Goal: Download file/media: Download file/media

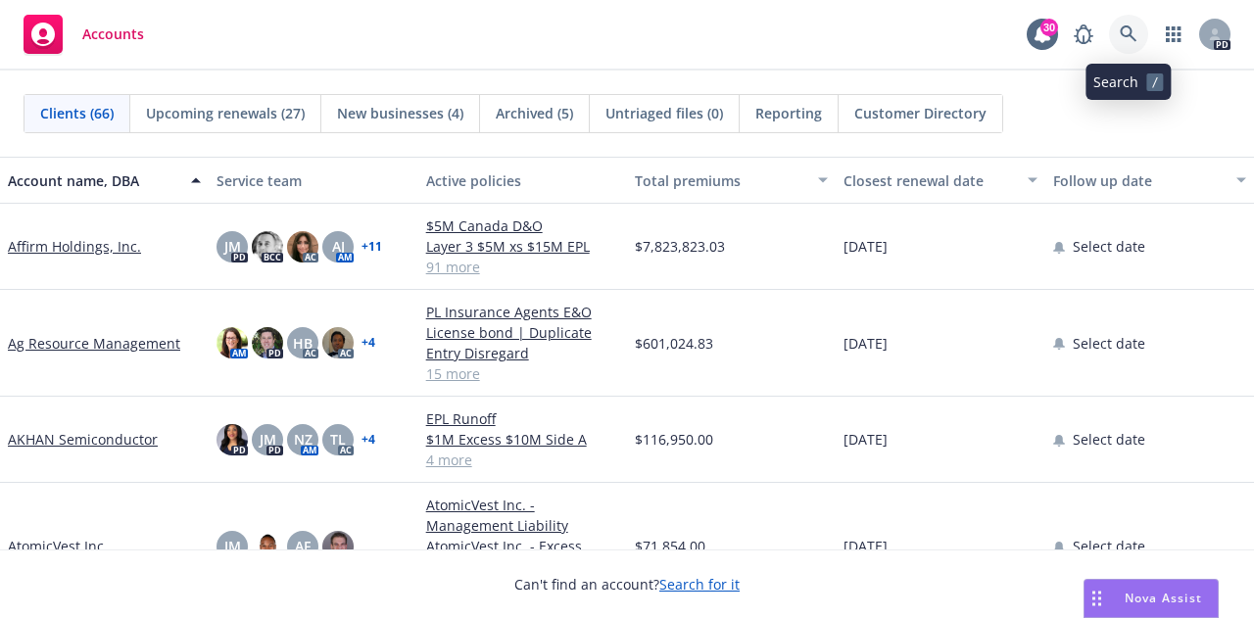
click at [1133, 37] on icon at bounding box center [1128, 33] width 17 height 17
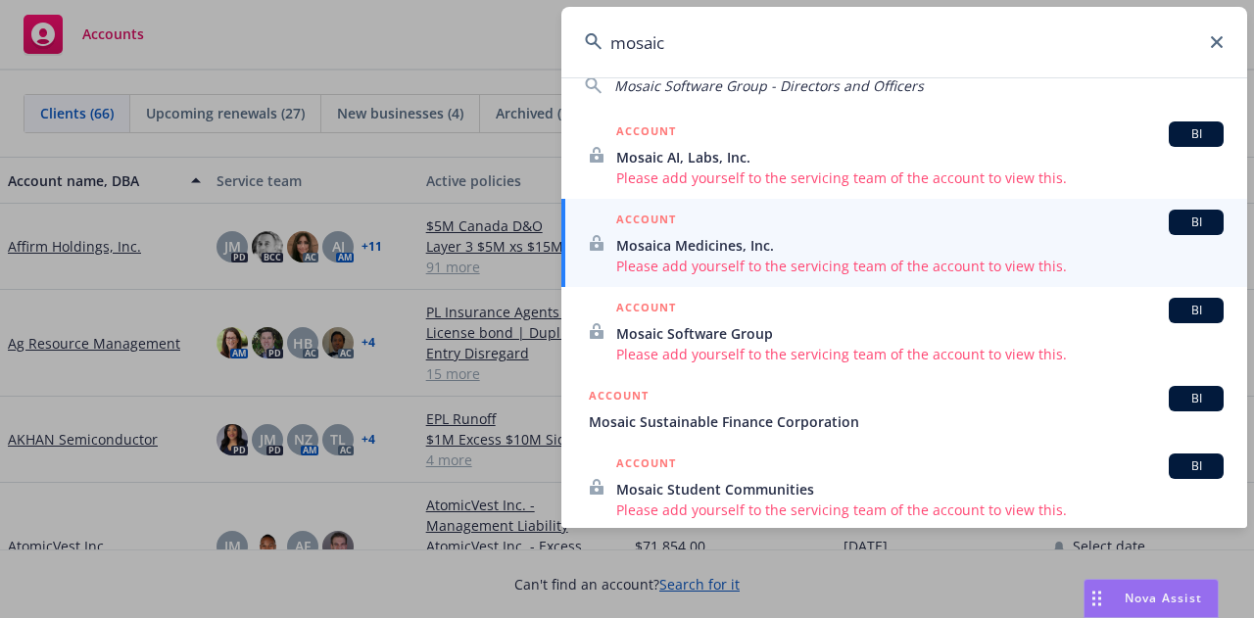
scroll to position [196, 0]
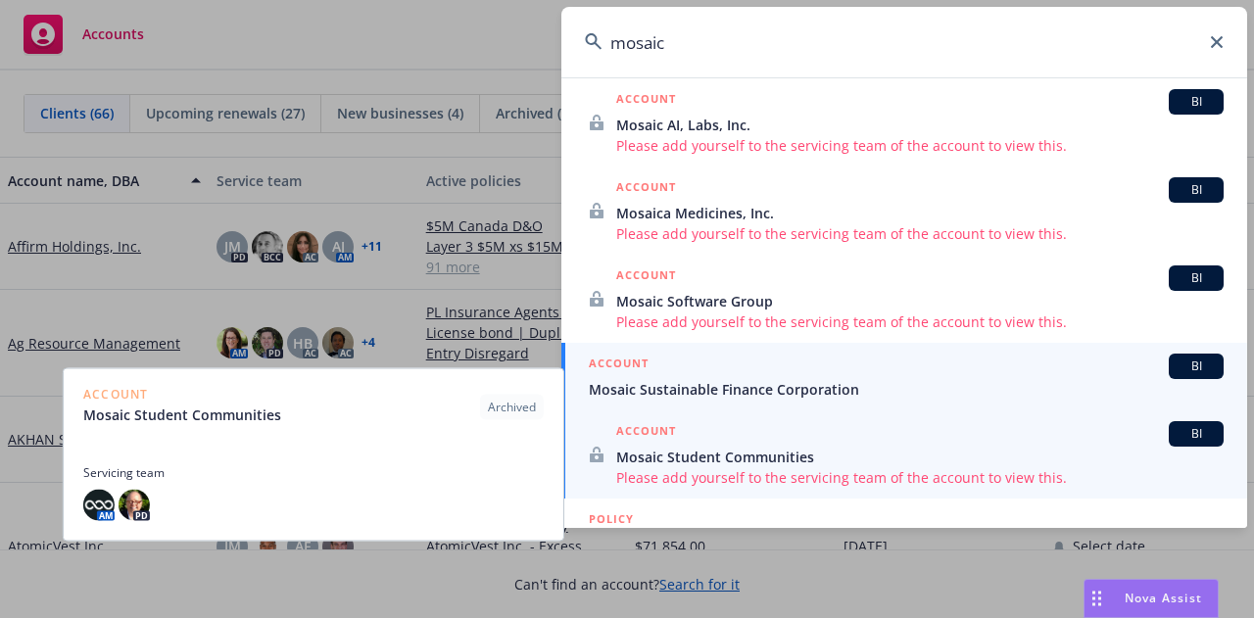
type input "mosaic"
click at [846, 386] on span "Mosaic Sustainable Finance Corporation" at bounding box center [906, 389] width 635 height 21
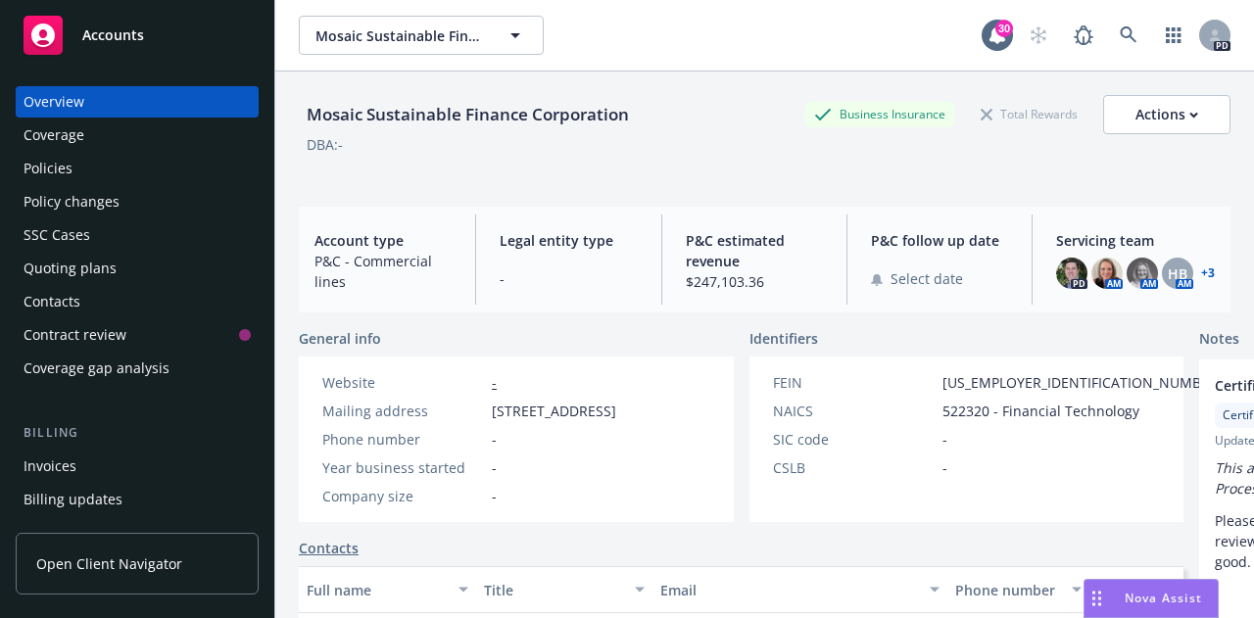
click at [37, 163] on div "Policies" at bounding box center [48, 168] width 49 height 31
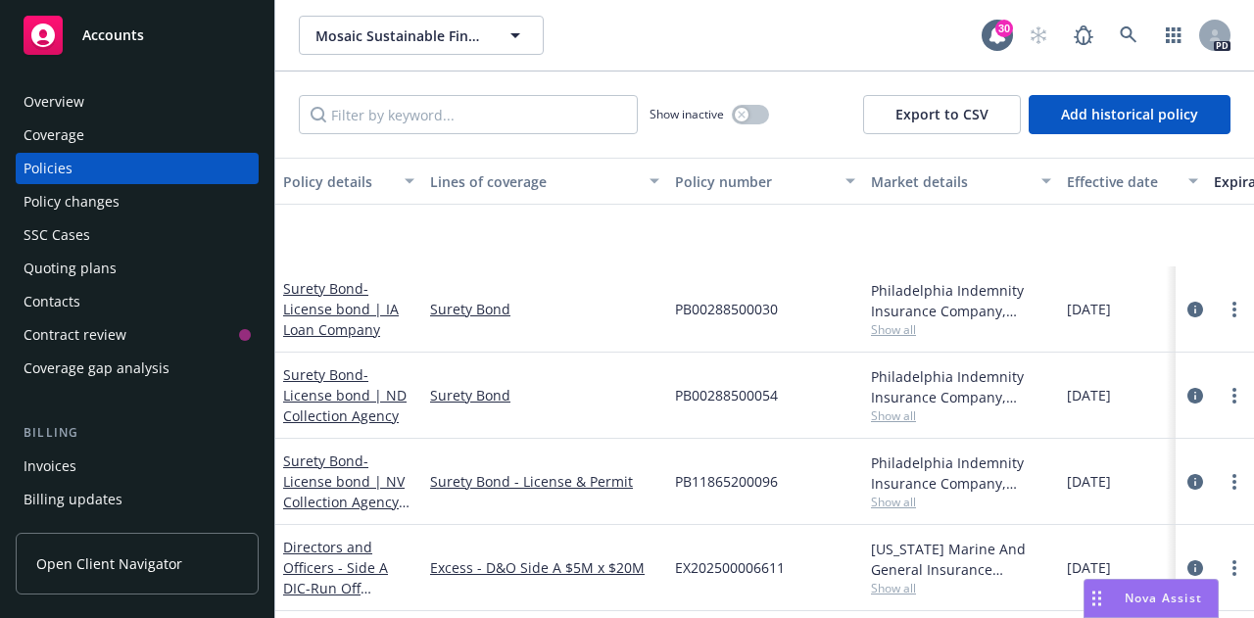
scroll to position [4704, 0]
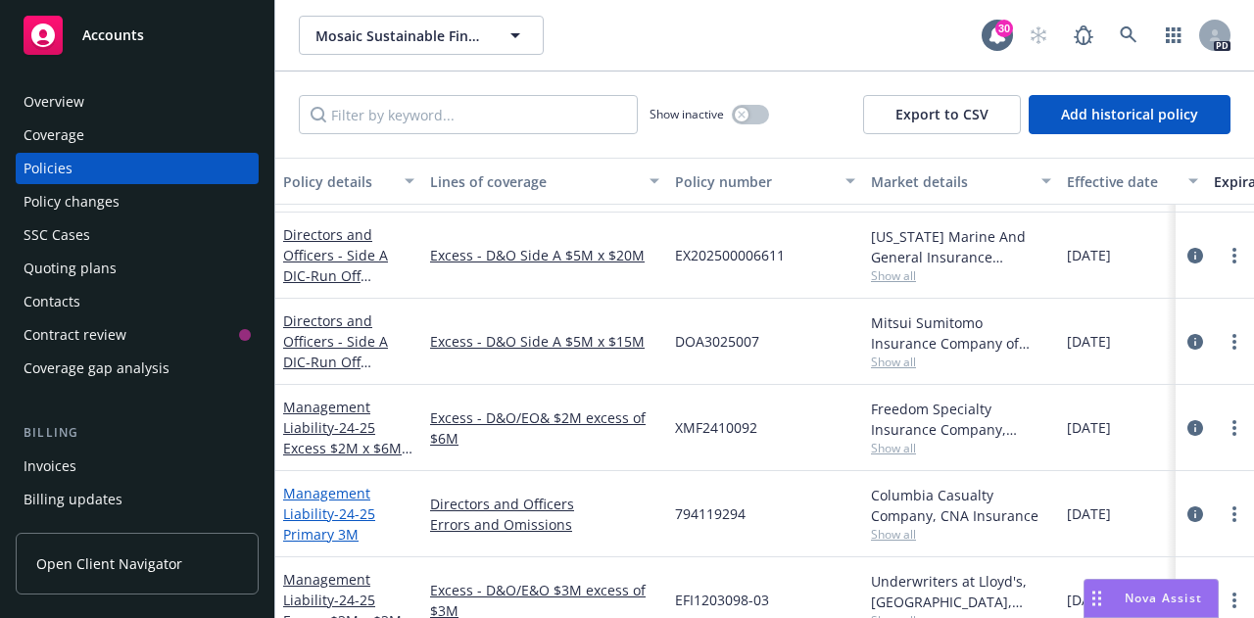
click at [319, 508] on link "Management Liability - 24-25 Primary 3M" at bounding box center [329, 514] width 92 height 60
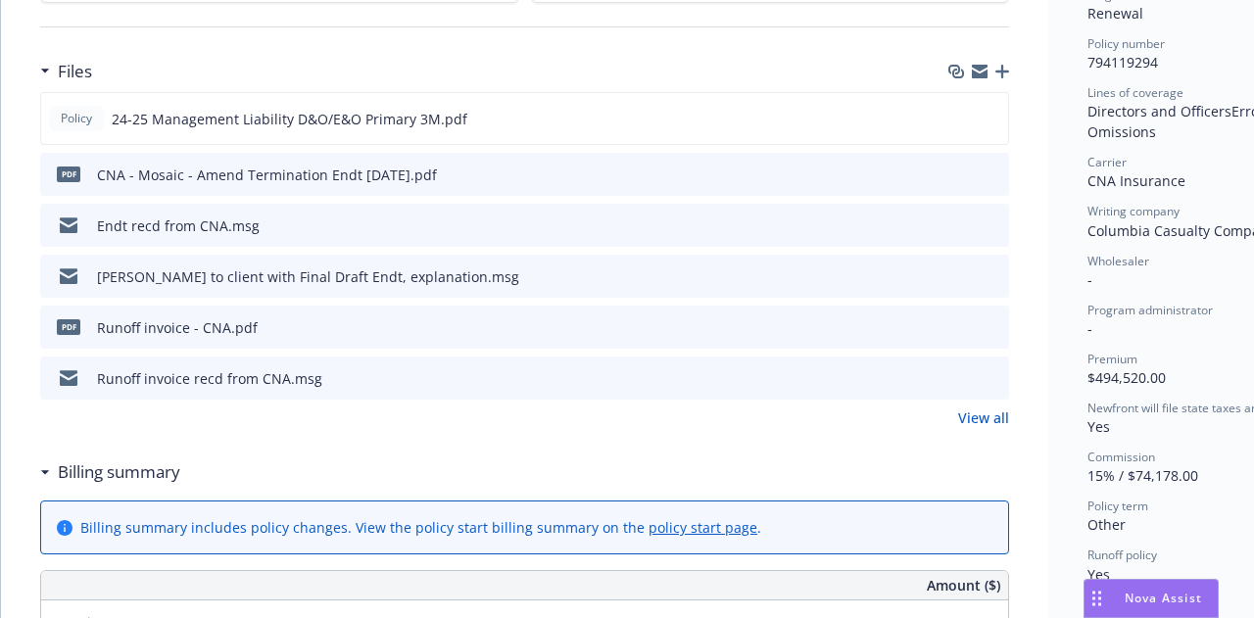
scroll to position [392, 0]
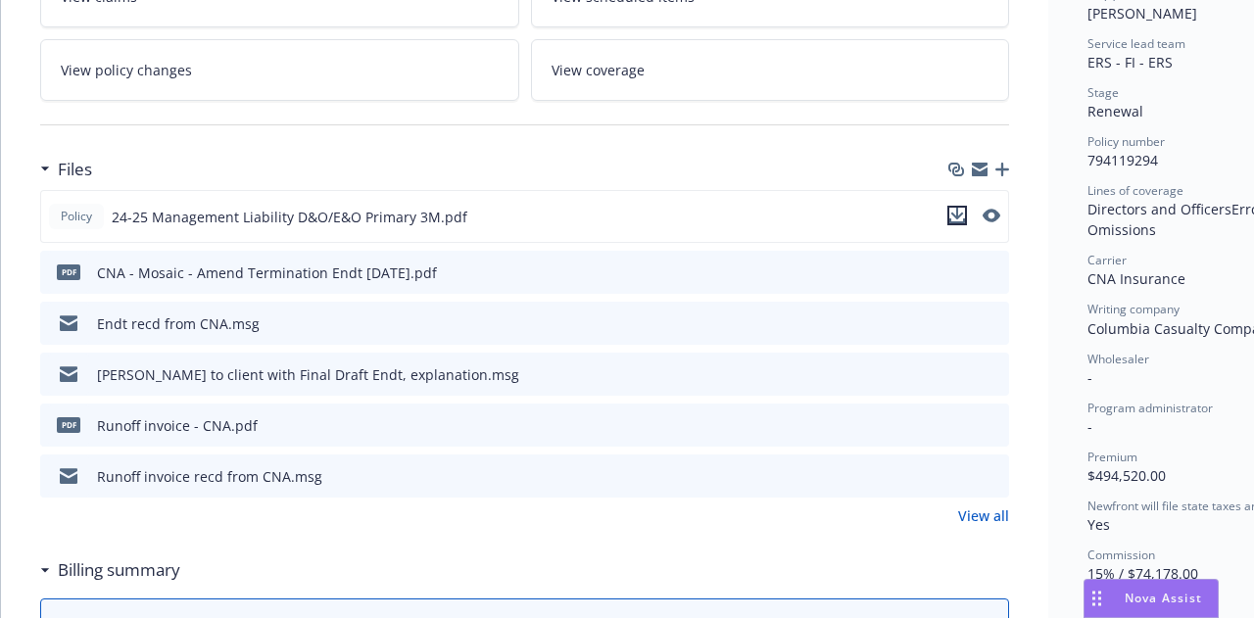
click at [961, 218] on icon "download file" at bounding box center [958, 216] width 16 height 16
click at [998, 326] on icon "preview file" at bounding box center [991, 323] width 18 height 14
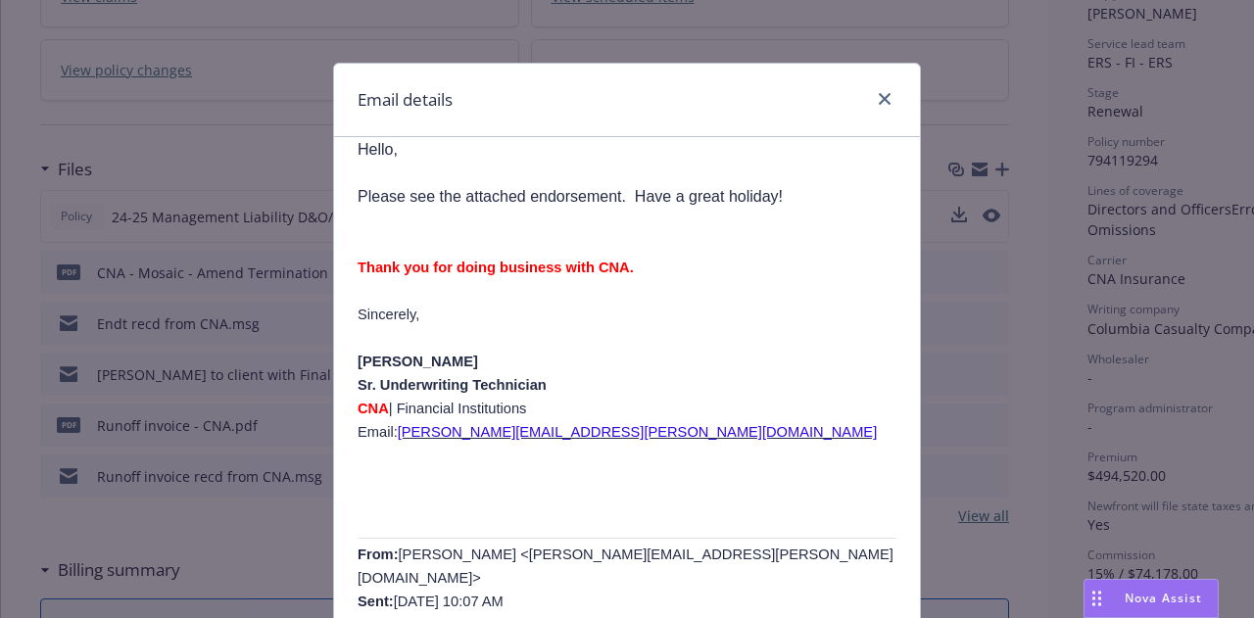
scroll to position [0, 0]
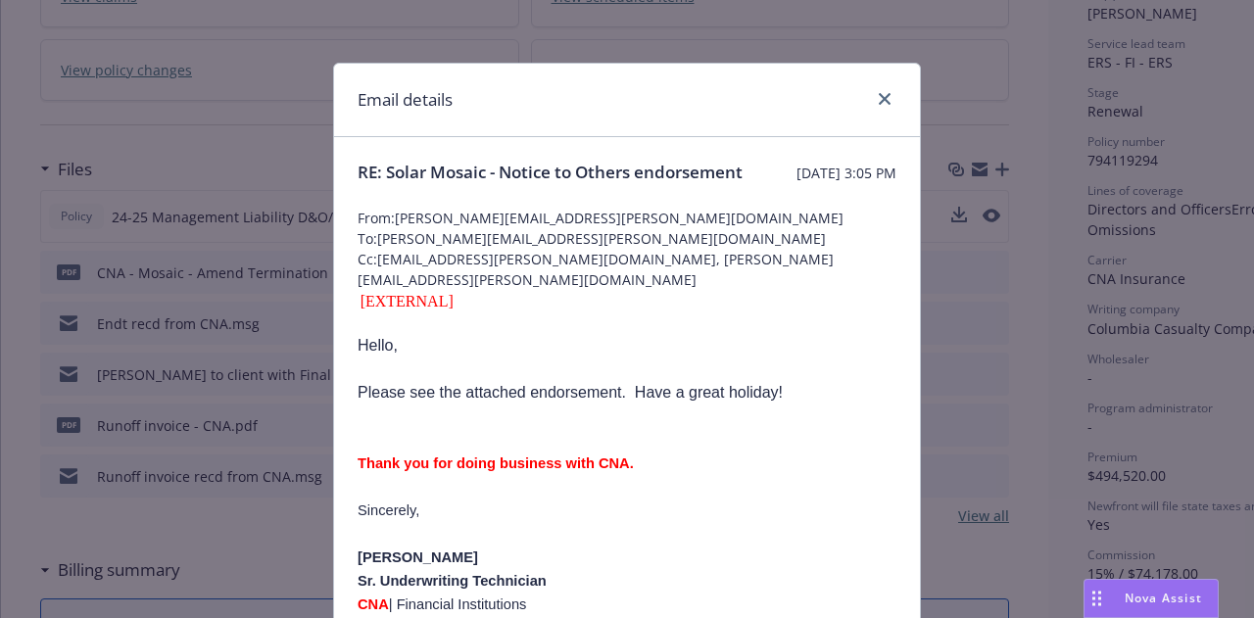
drag, startPoint x: 647, startPoint y: 369, endPoint x: 623, endPoint y: 356, distance: 26.8
click at [648, 368] on p at bounding box center [627, 370] width 539 height 24
click at [880, 105] on link "close" at bounding box center [885, 99] width 24 height 24
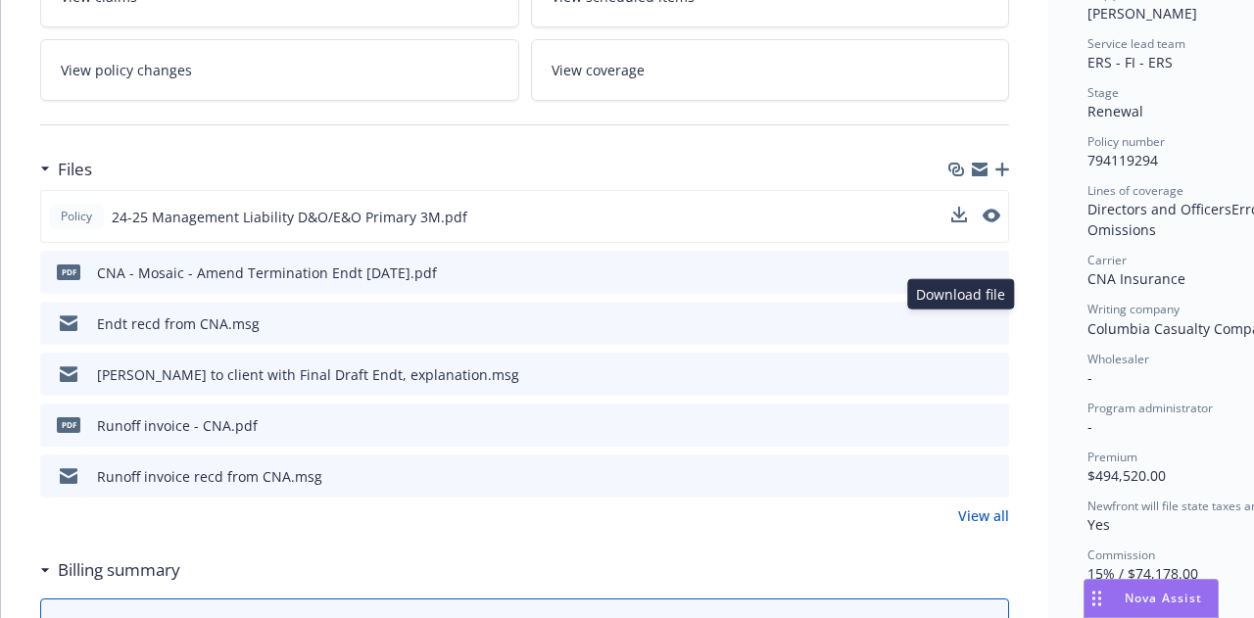
click at [955, 321] on icon "download file" at bounding box center [959, 323] width 16 height 16
